Goal: Navigation & Orientation: Find specific page/section

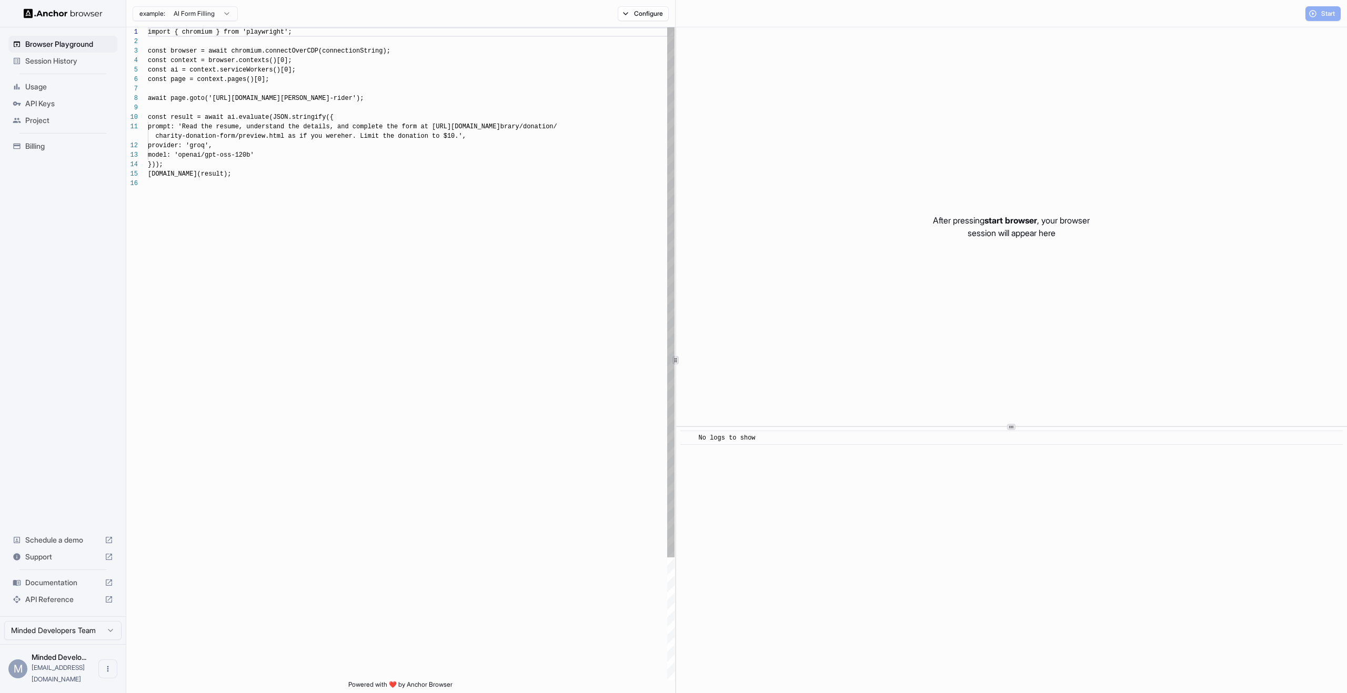
scroll to position [95, 0]
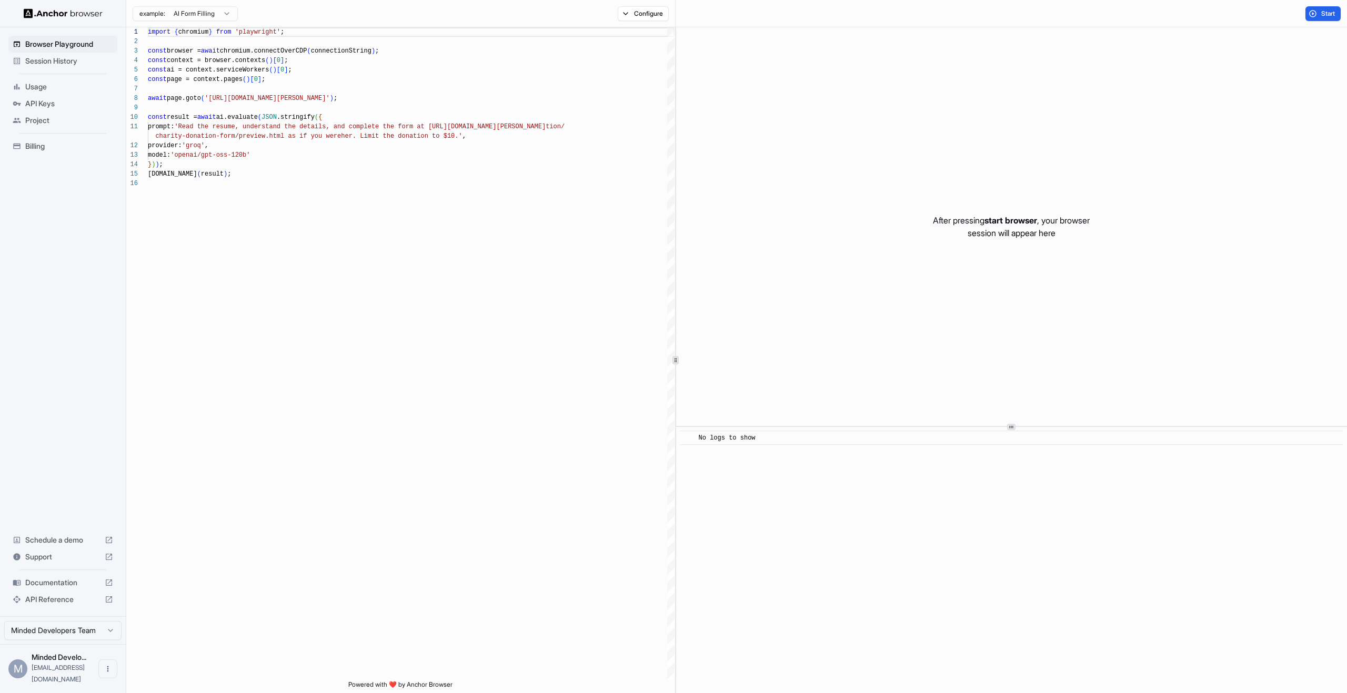
click at [43, 150] on span "Billing" at bounding box center [69, 146] width 88 height 11
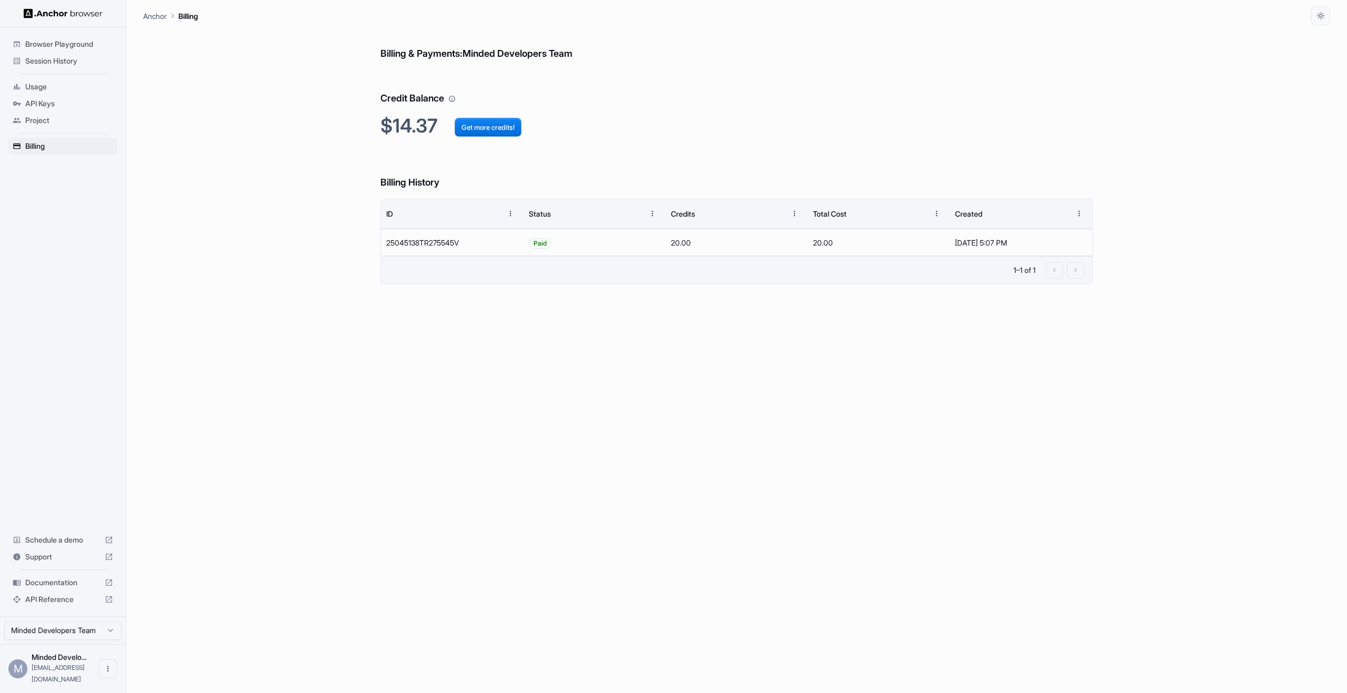
click at [60, 677] on span "[EMAIL_ADDRESS][DOMAIN_NAME]" at bounding box center [58, 673] width 53 height 19
click at [110, 676] on button "Open menu" at bounding box center [107, 669] width 19 height 19
click at [74, 527] on div at bounding box center [673, 346] width 1347 height 693
click at [106, 645] on html "Browser Playground Session History Usage API Keys Project Billing Schedule a de…" at bounding box center [673, 346] width 1347 height 693
drag, startPoint x: 87, startPoint y: 596, endPoint x: 102, endPoint y: 592, distance: 14.8
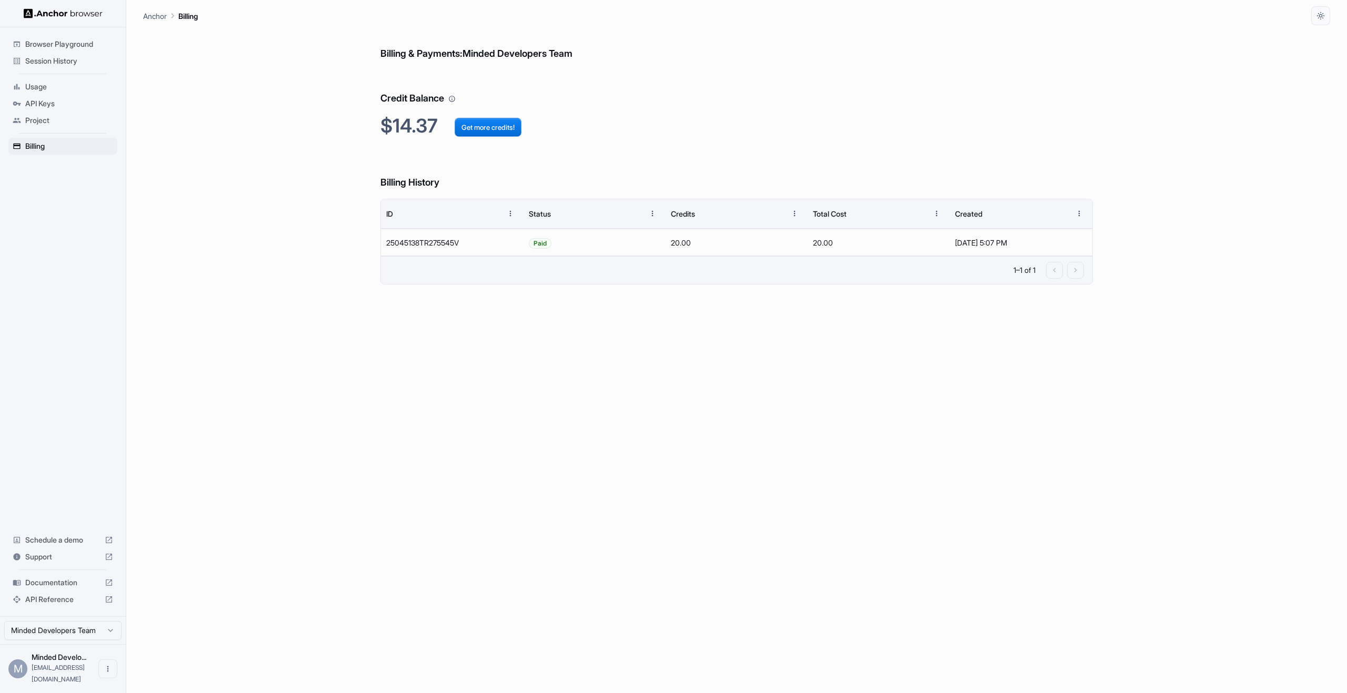
click at [155, 16] on p "Anchor" at bounding box center [155, 16] width 24 height 11
click at [137, 11] on main "Anchor Billing Billing & Payments: Minded Developers Team Credit Balance $14.37…" at bounding box center [736, 346] width 1220 height 693
click at [148, 18] on p "Anchor" at bounding box center [155, 16] width 24 height 11
click at [154, 22] on div "Anchor Billing" at bounding box center [736, 12] width 1187 height 25
click at [47, 91] on span "Usage" at bounding box center [69, 87] width 88 height 11
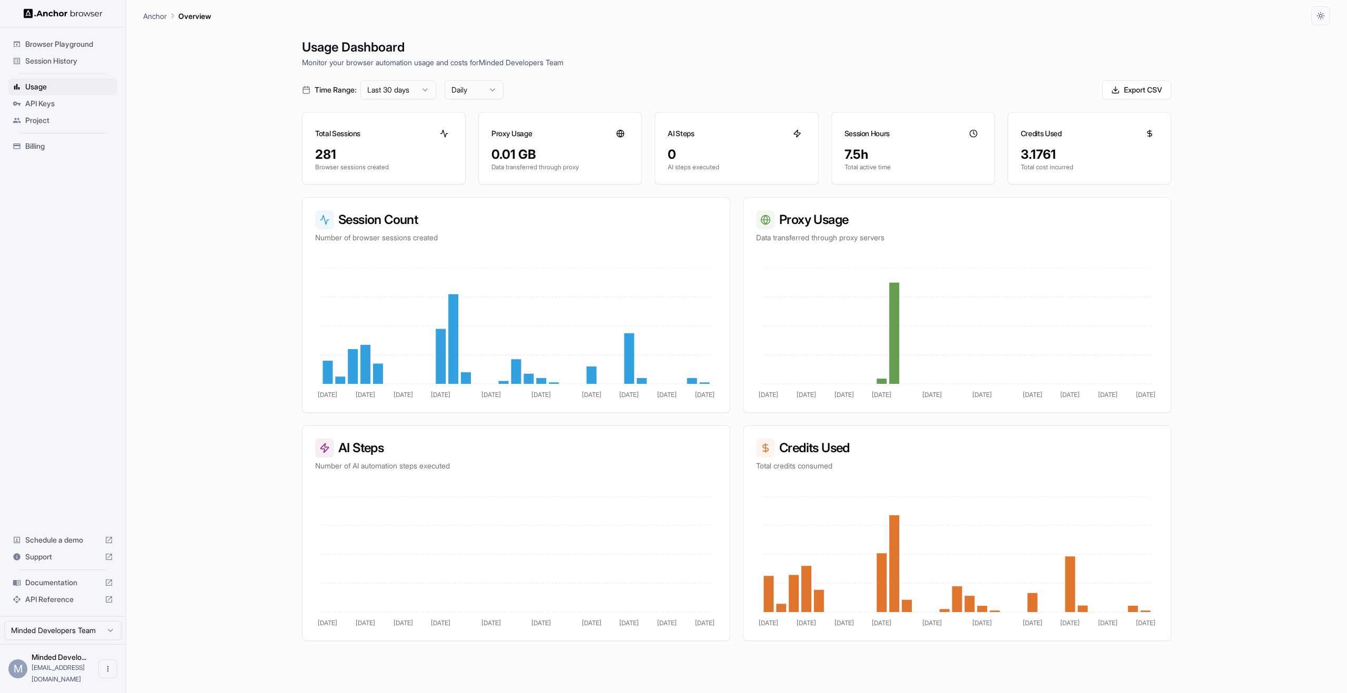
click at [41, 114] on div "Project" at bounding box center [62, 120] width 109 height 17
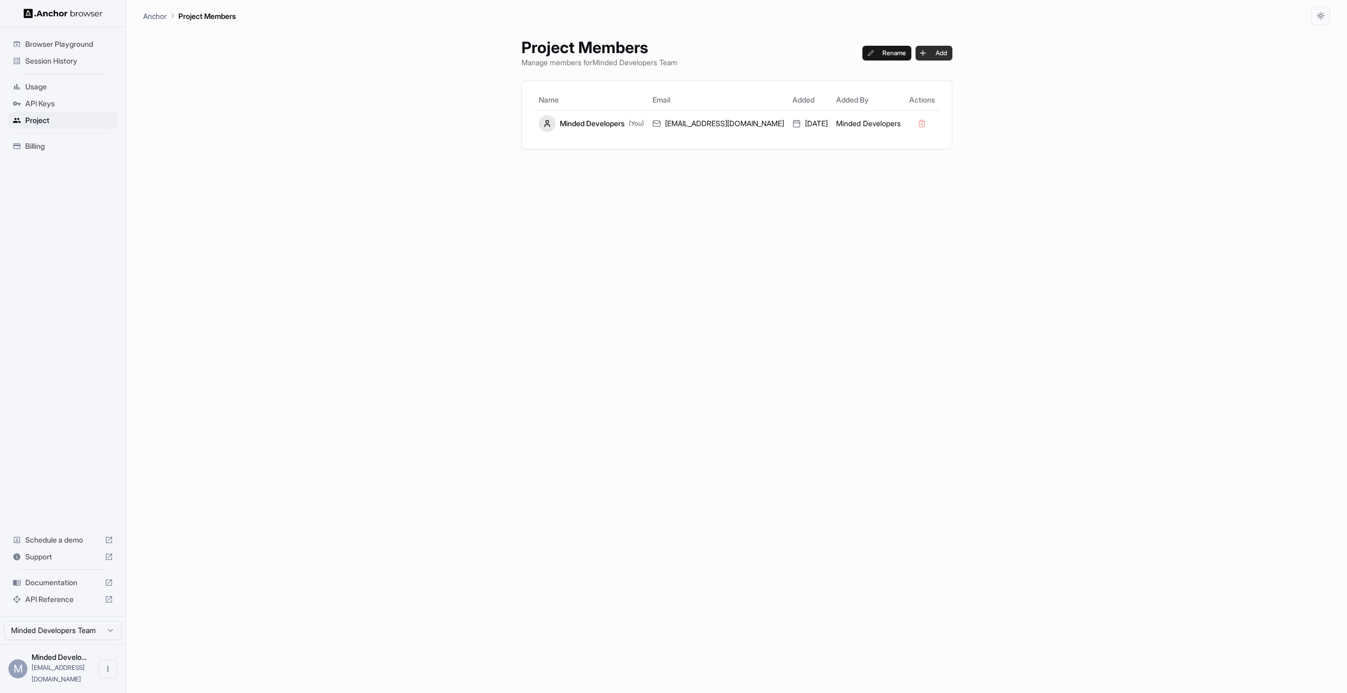
click at [919, 53] on button "Add" at bounding box center [933, 53] width 37 height 15
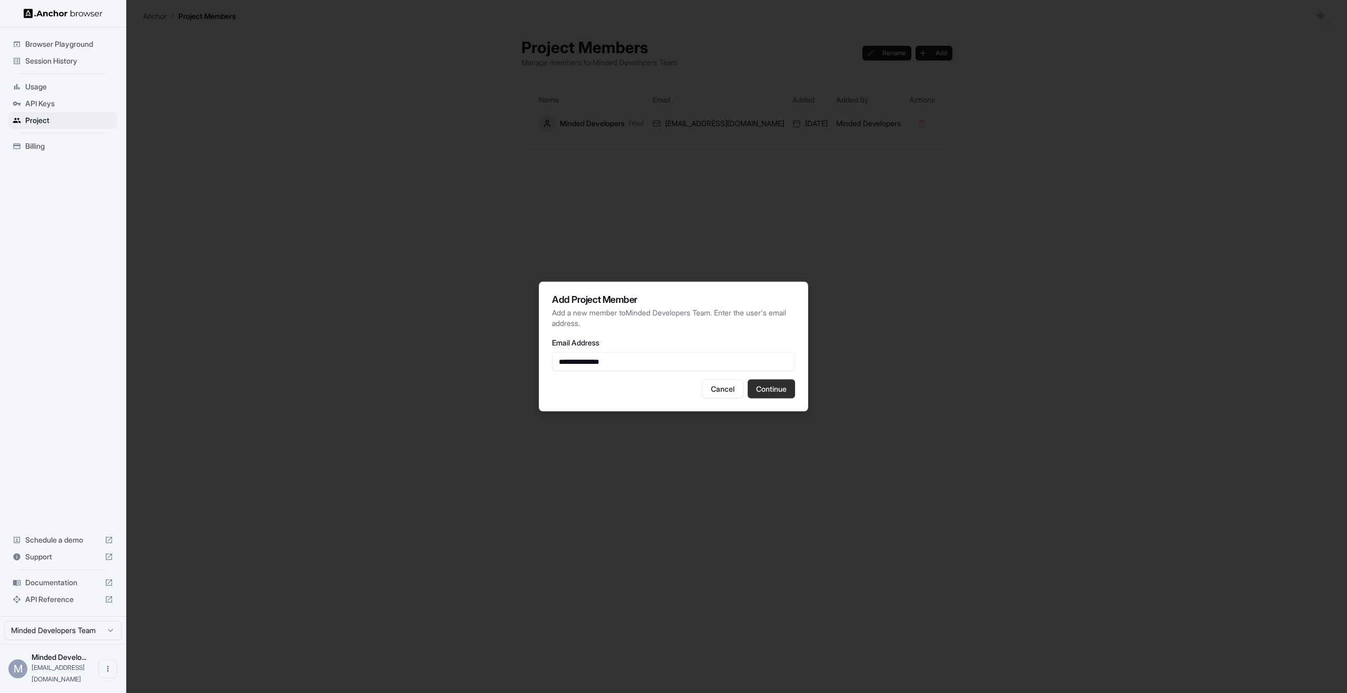
type input "**********"
click at [776, 386] on button "Continue" at bounding box center [770, 389] width 47 height 19
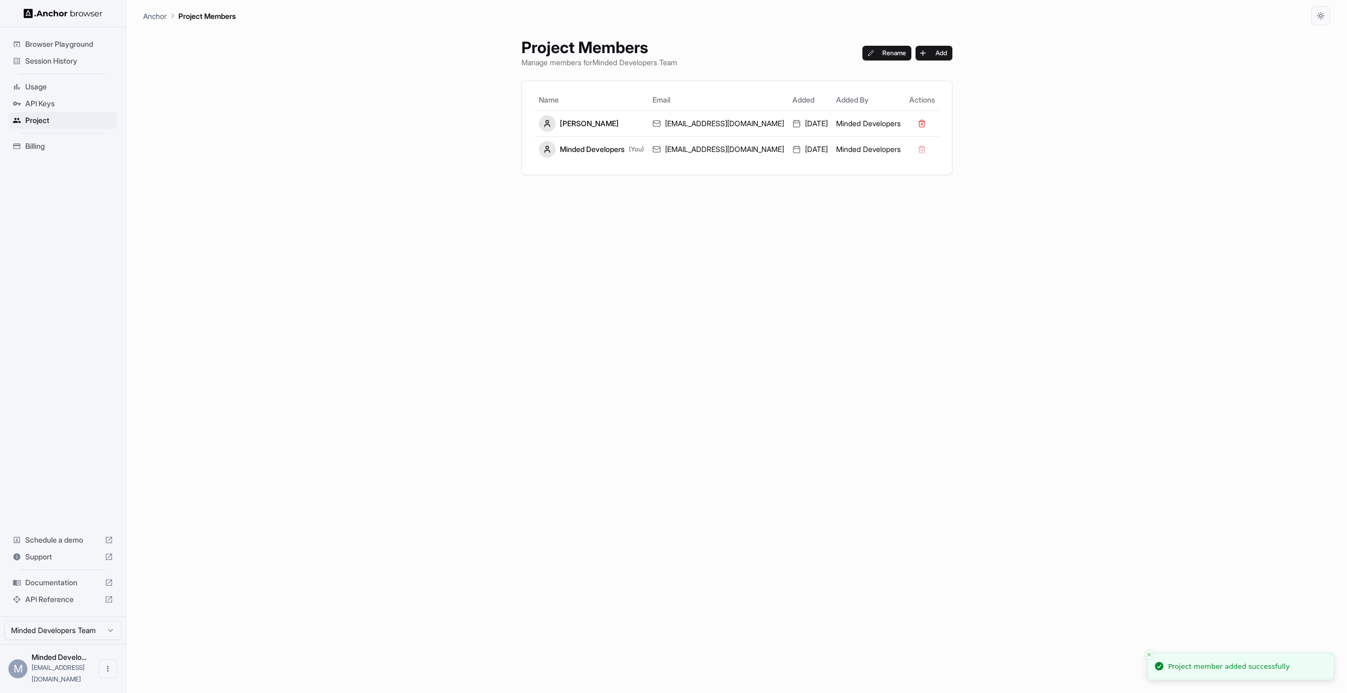
click at [46, 150] on span "Billing" at bounding box center [69, 146] width 88 height 11
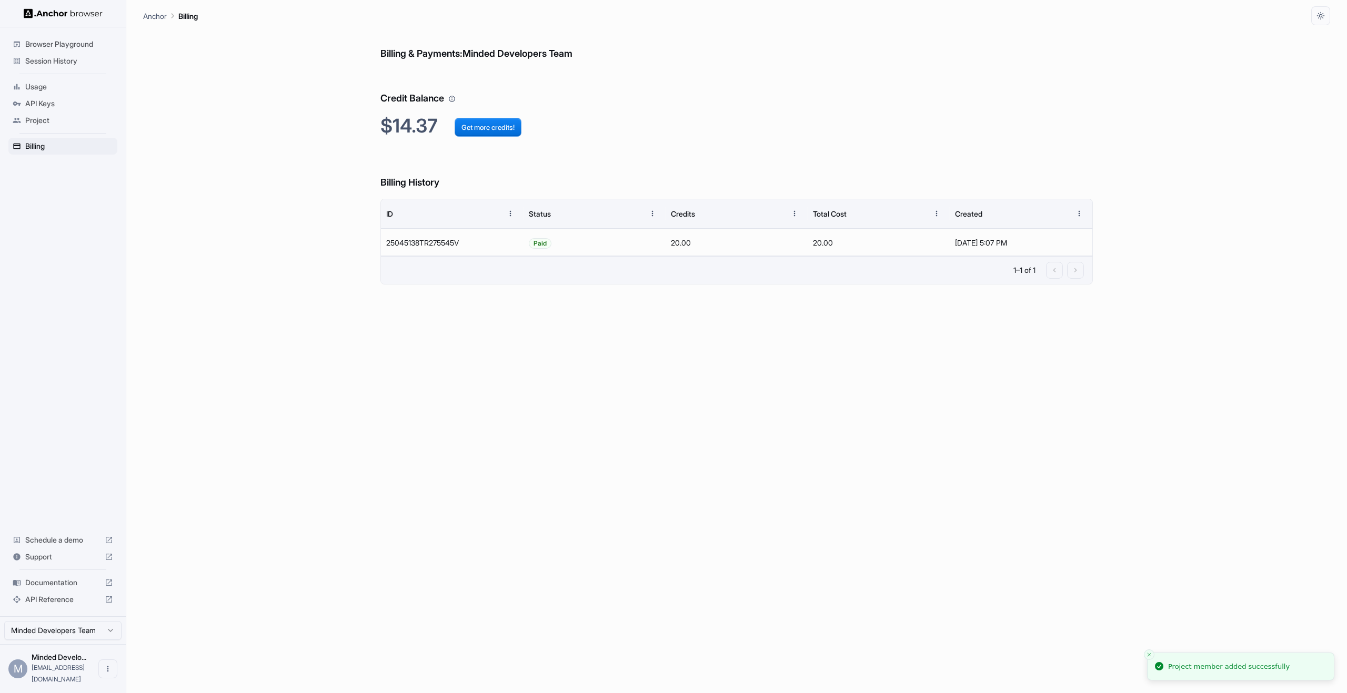
click at [48, 106] on span "API Keys" at bounding box center [69, 103] width 88 height 11
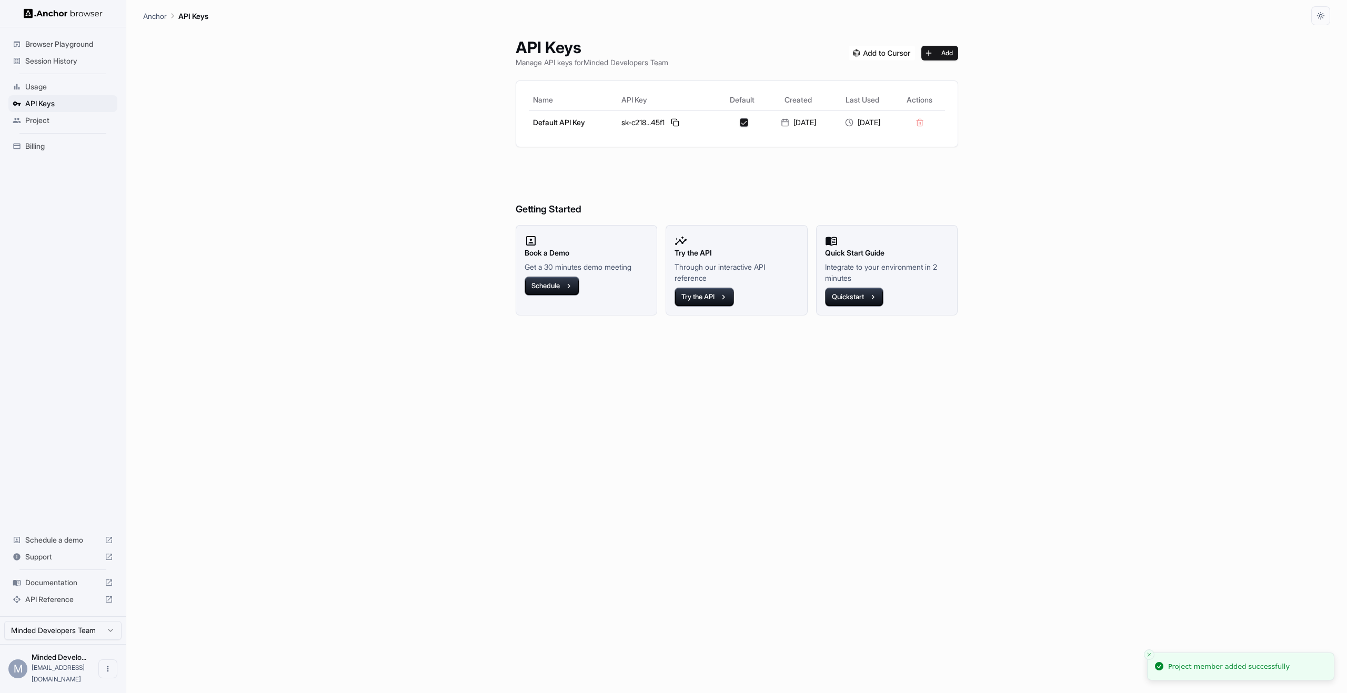
click at [49, 84] on span "Usage" at bounding box center [69, 87] width 88 height 11
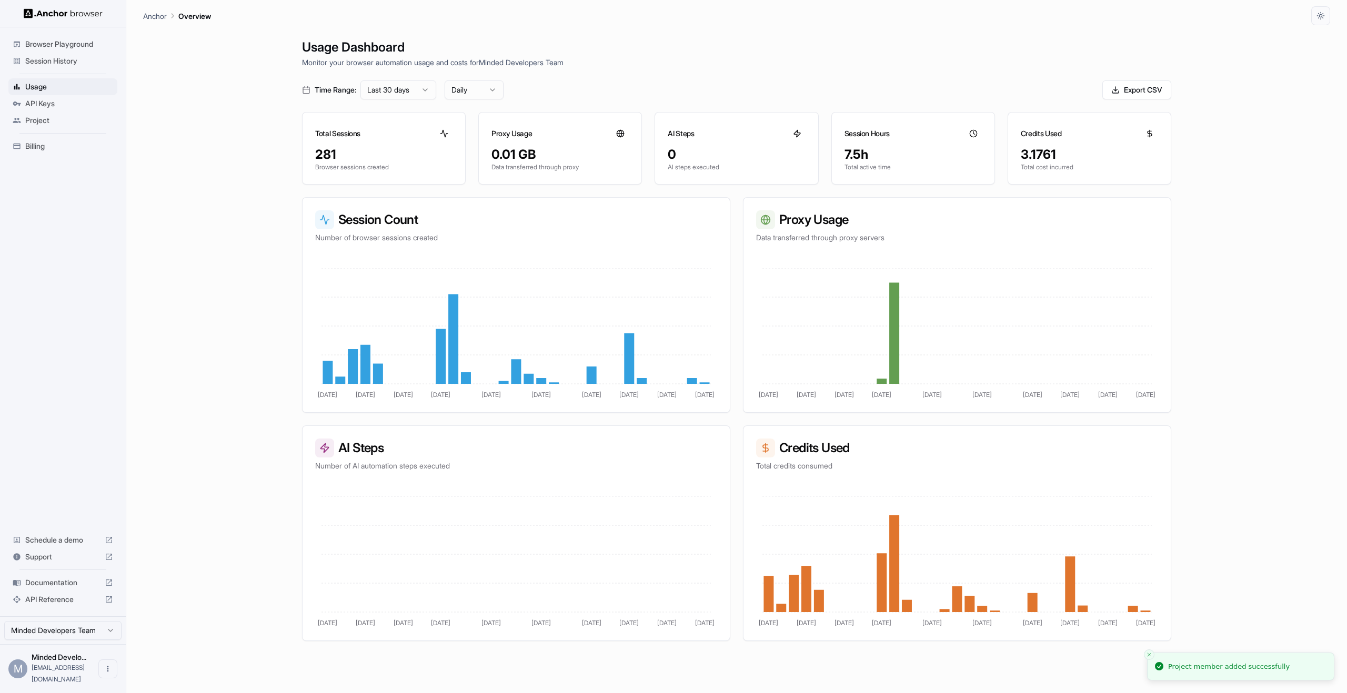
click at [61, 61] on span "Session History" at bounding box center [69, 61] width 88 height 11
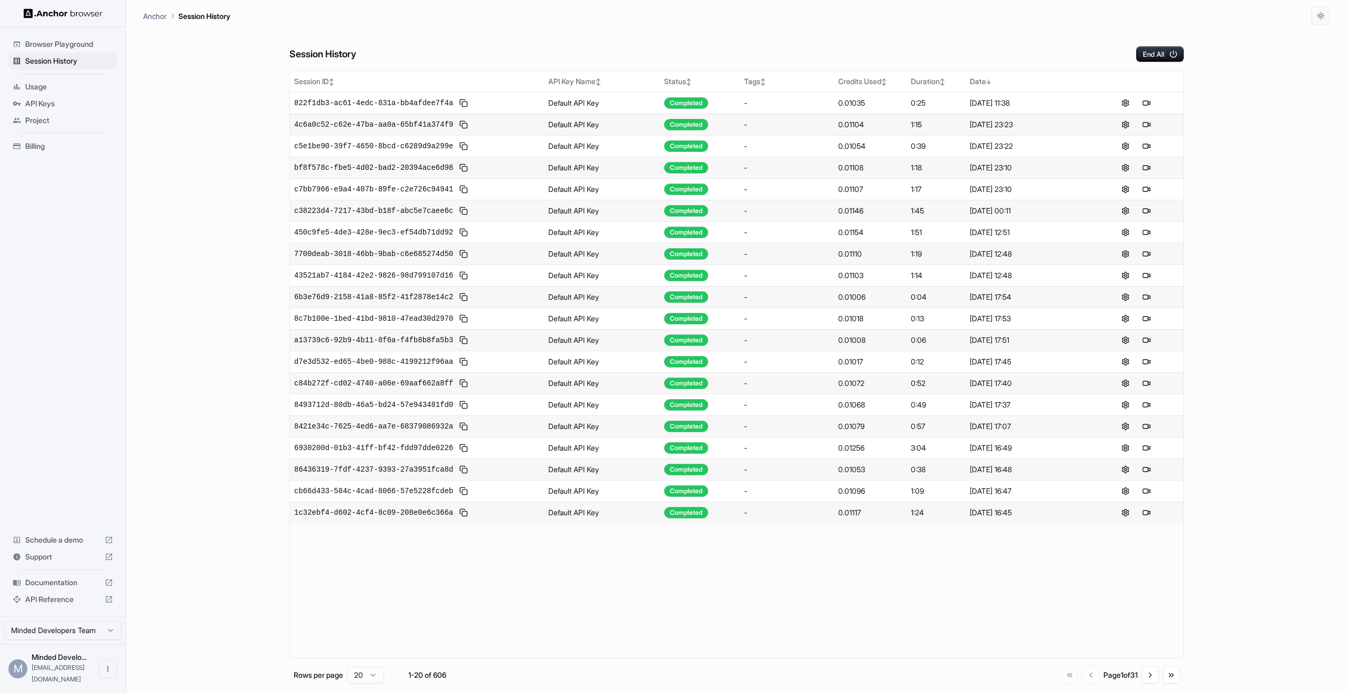
click at [75, 41] on span "Browser Playground" at bounding box center [69, 44] width 88 height 11
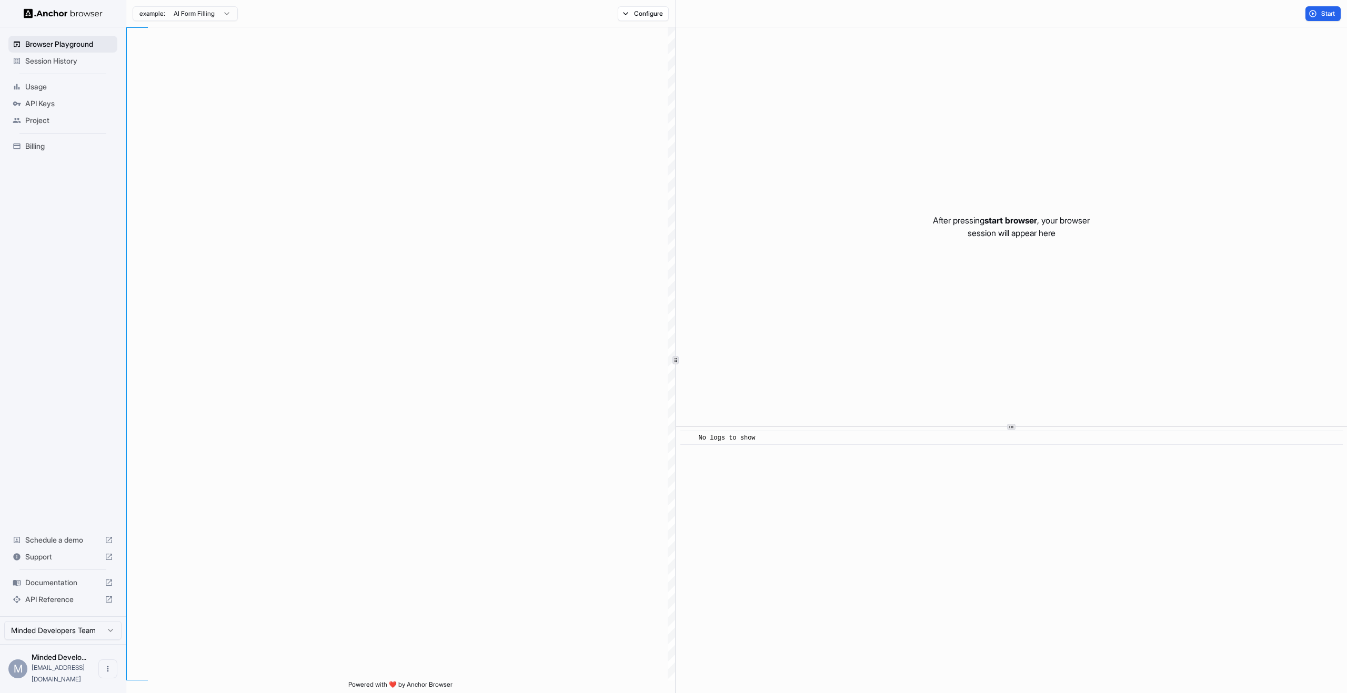
scroll to position [95, 0]
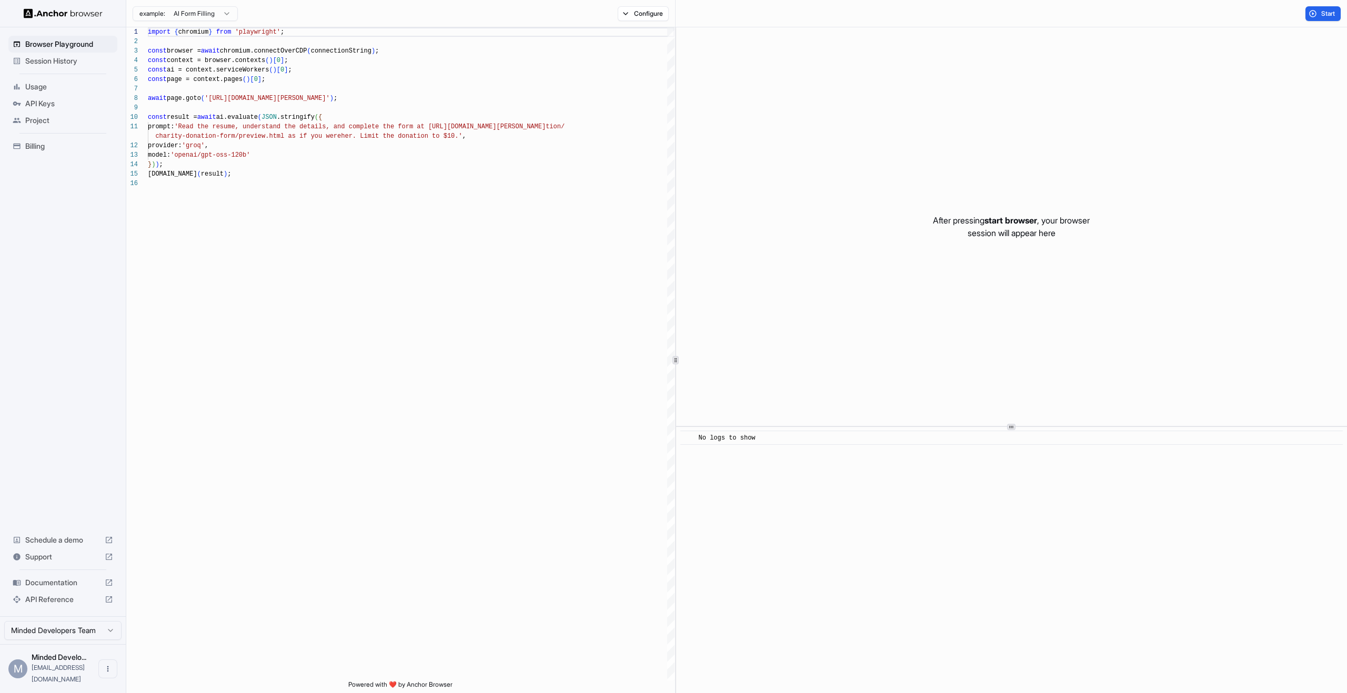
click at [79, 20] on div at bounding box center [63, 13] width 126 height 27
click at [77, 3] on div at bounding box center [63, 13] width 126 height 27
click at [42, 11] on img at bounding box center [63, 13] width 79 height 10
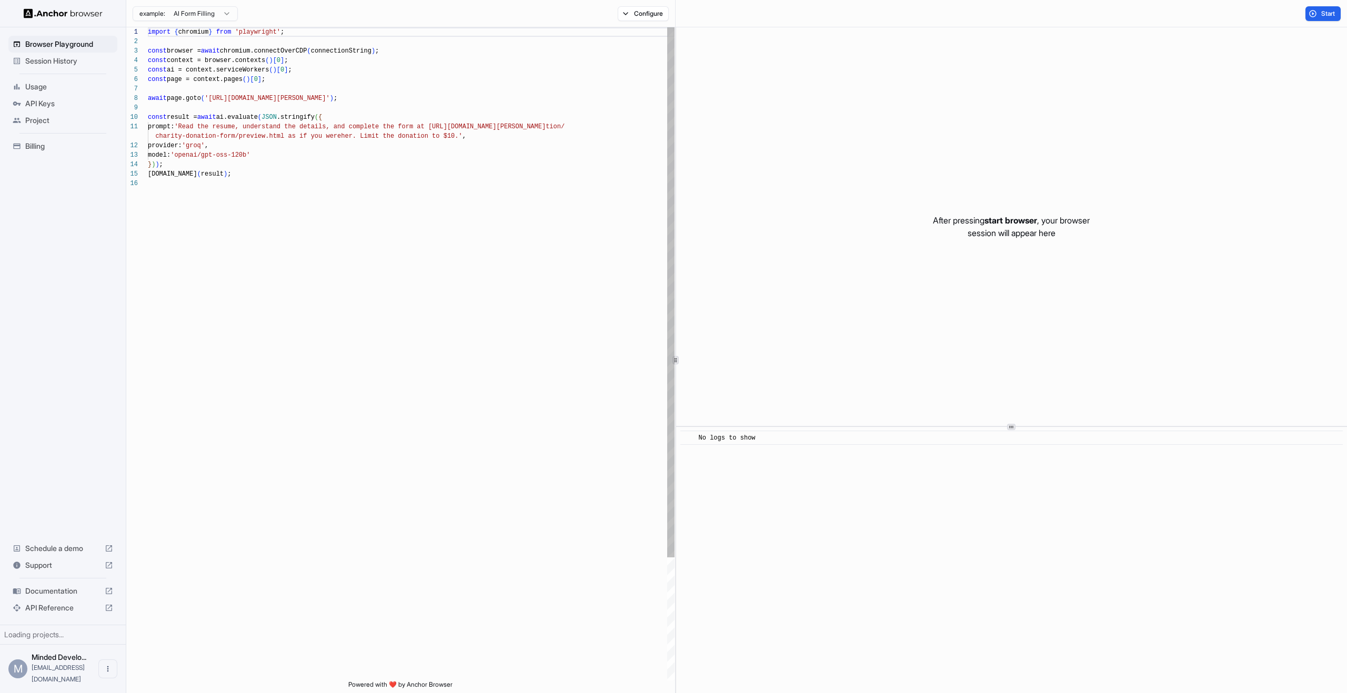
scroll to position [95, 0]
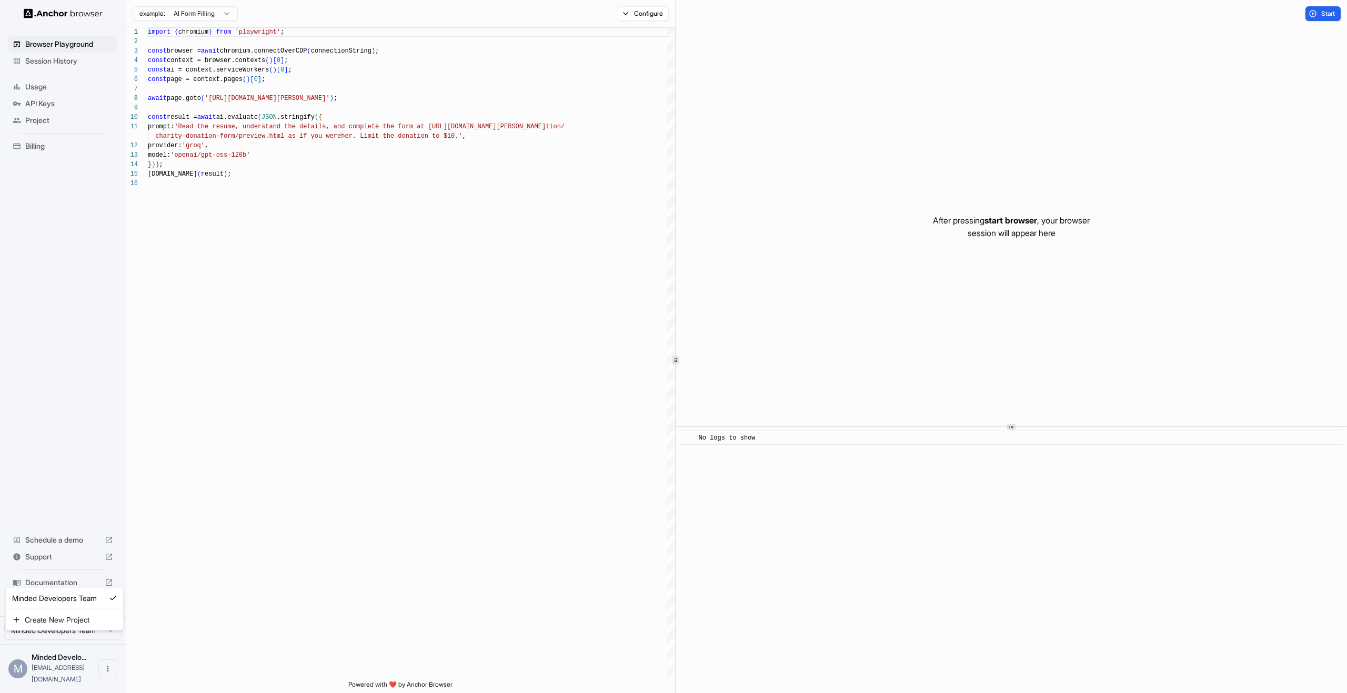
click at [80, 637] on html "Browser Playground Session History Usage API Keys Project Billing Schedule a de…" at bounding box center [673, 346] width 1347 height 693
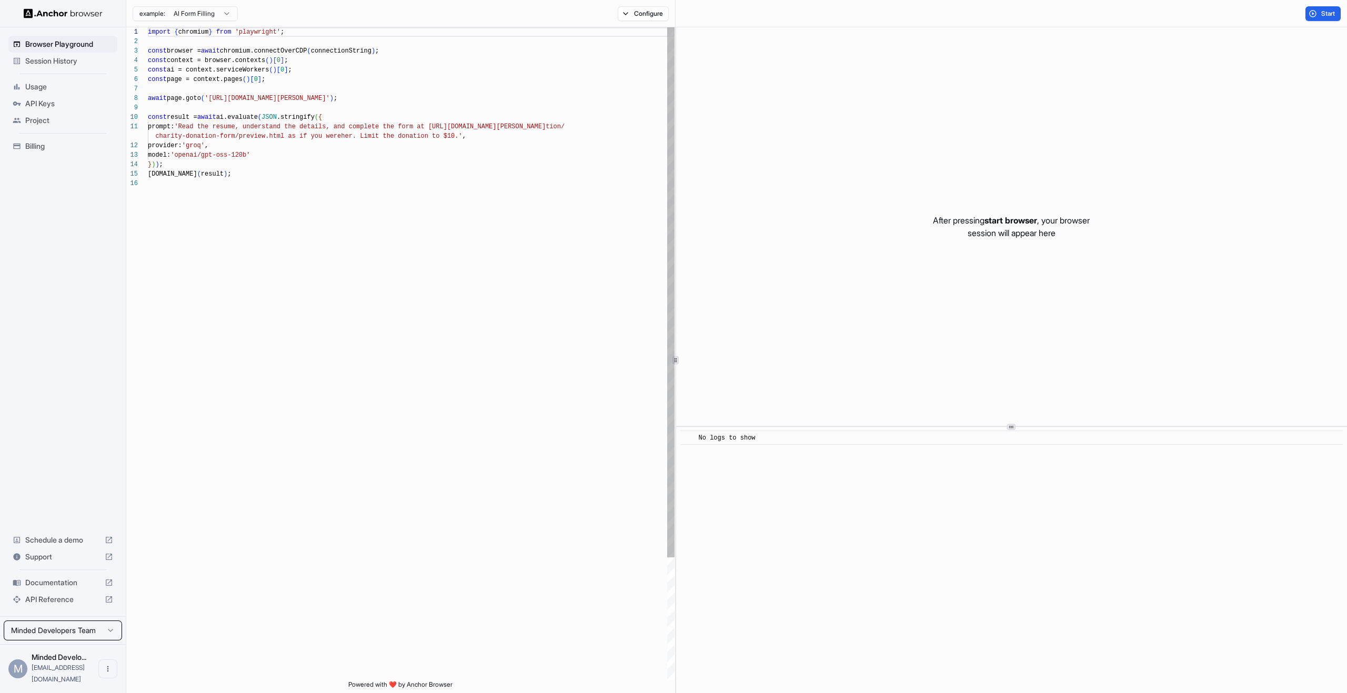
click at [298, 526] on html "Browser Playground Session History Usage API Keys Project Billing Schedule a de…" at bounding box center [673, 346] width 1347 height 693
